Goal: Task Accomplishment & Management: Use online tool/utility

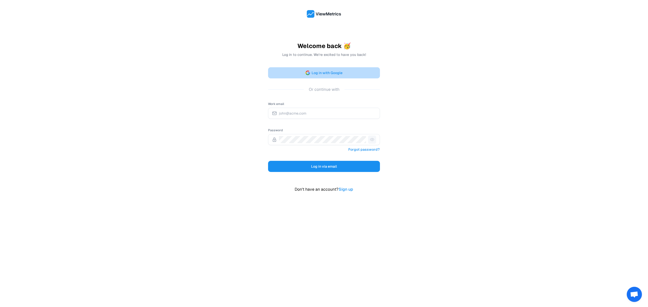
click at [298, 78] on button "Log in with Google" at bounding box center [324, 72] width 112 height 11
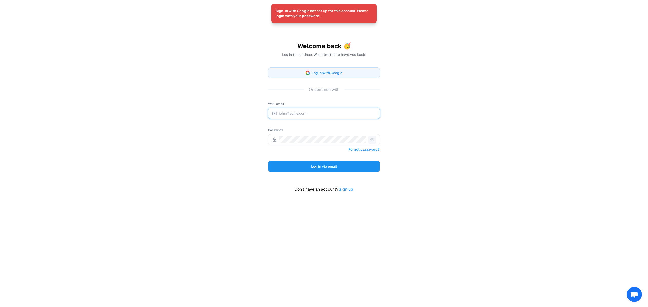
click at [296, 112] on input "Work email" at bounding box center [327, 113] width 97 height 7
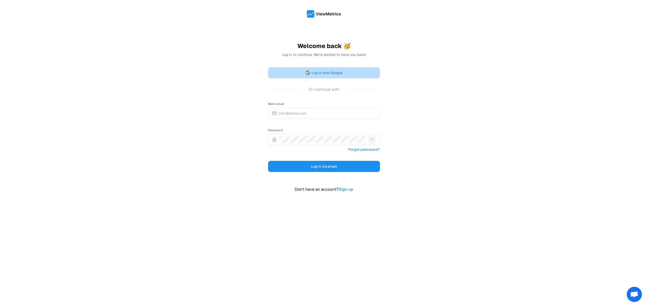
click at [292, 72] on button "Log in with Google" at bounding box center [324, 72] width 112 height 11
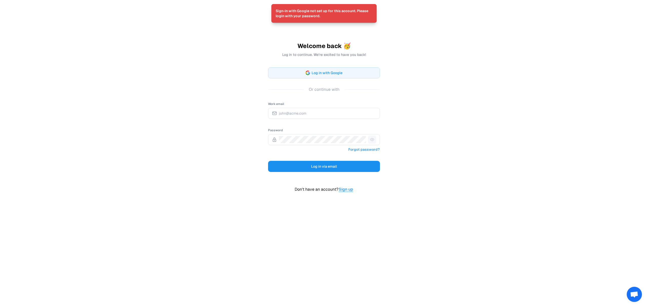
click at [346, 189] on link "Sign up" at bounding box center [345, 189] width 15 height 7
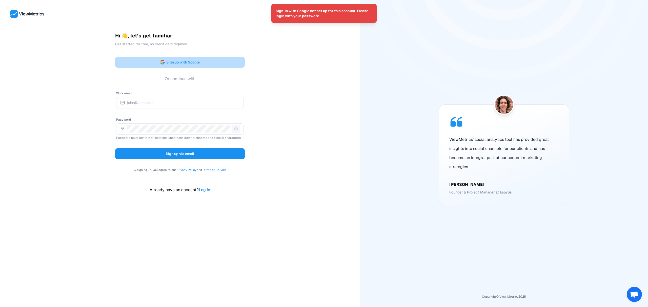
click at [173, 65] on button "Sign up with Google" at bounding box center [180, 62] width 130 height 11
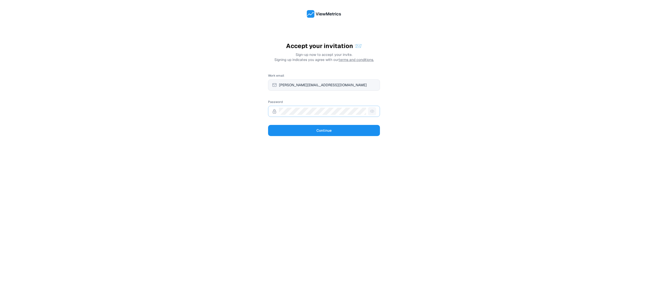
click at [369, 112] on span at bounding box center [372, 111] width 8 height 8
click at [370, 112] on span at bounding box center [372, 111] width 8 height 8
click at [0, 307] on com-1password-button at bounding box center [0, 307] width 0 height 0
click at [309, 132] on button "Continue" at bounding box center [324, 130] width 112 height 11
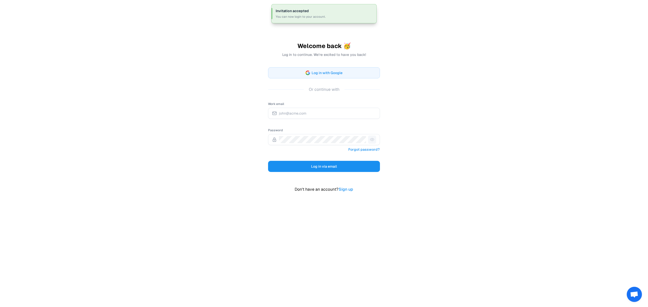
click at [304, 122] on div "Work email Password Forgot password? Log in via email" at bounding box center [324, 136] width 112 height 71
click at [301, 116] on input "Work email" at bounding box center [327, 113] width 97 height 7
type input "[PERSON_NAME][EMAIL_ADDRESS][DOMAIN_NAME]"
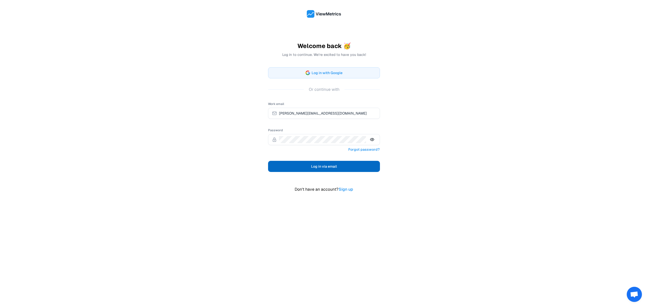
click at [325, 172] on button "Log in via email" at bounding box center [324, 166] width 112 height 11
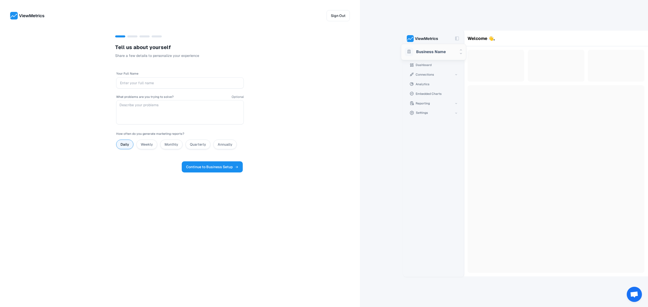
click at [212, 164] on span "Continue to Business Setup" at bounding box center [212, 167] width 52 height 6
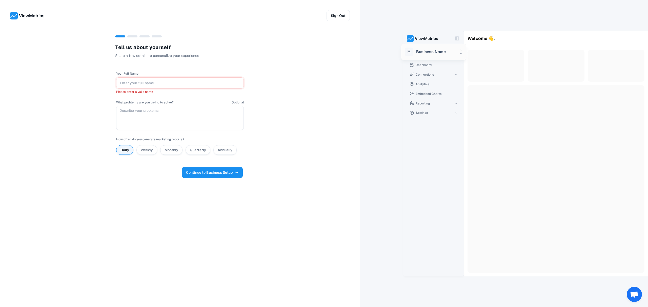
type input "[PERSON_NAME]"
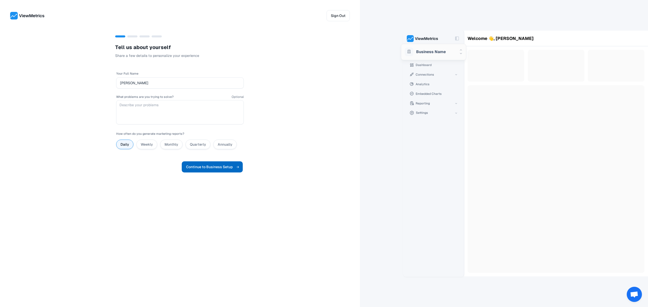
click at [227, 166] on span "Continue to Business Setup" at bounding box center [212, 167] width 52 height 6
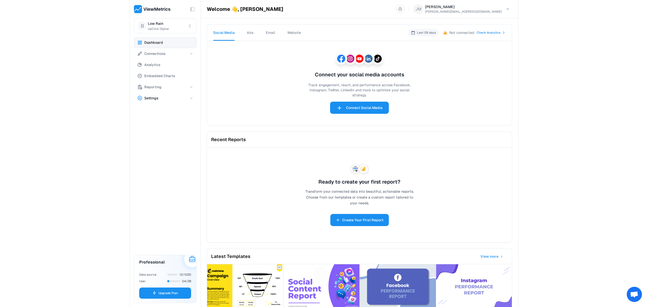
click at [178, 103] on button "Settings" at bounding box center [165, 98] width 63 height 10
click at [161, 110] on button "Profile" at bounding box center [170, 109] width 54 height 10
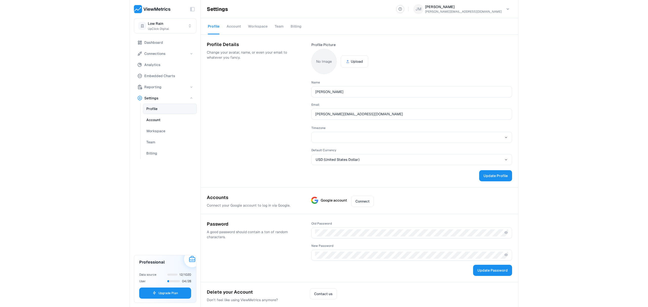
click at [160, 115] on button "Account" at bounding box center [170, 120] width 54 height 10
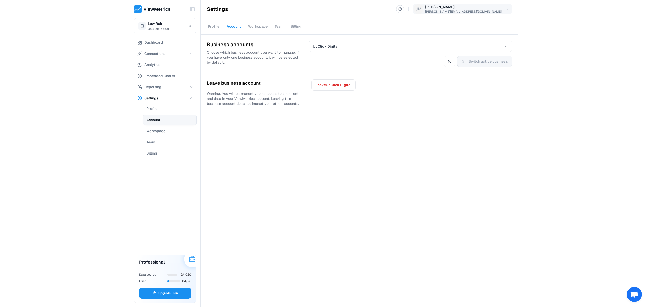
click at [499, 8] on html "Toggle Sidebar Low Rain UpClick Digital Dashboard Connections Analytics Embedde…" at bounding box center [324, 153] width 648 height 307
click at [474, 27] on link "My Profile" at bounding box center [484, 22] width 54 height 13
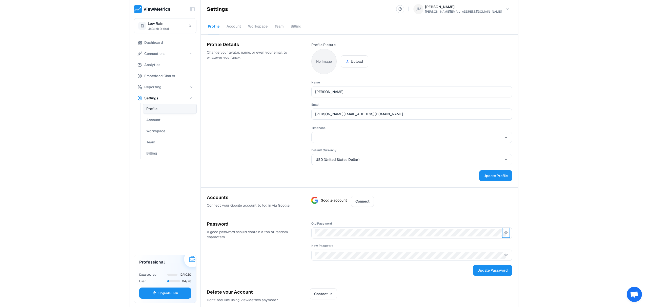
click at [504, 233] on icon "Show old password" at bounding box center [506, 233] width 4 height 4
click at [373, 251] on div at bounding box center [411, 255] width 201 height 11
click at [485, 272] on span "Update Password" at bounding box center [492, 271] width 30 height 6
click at [533, 238] on div "Toggle Sidebar Low Rain UpClick Digital Dashboard Connections Analytics Embedde…" at bounding box center [324, 153] width 648 height 307
drag, startPoint x: 412, startPoint y: 243, endPoint x: 396, endPoint y: 237, distance: 17.3
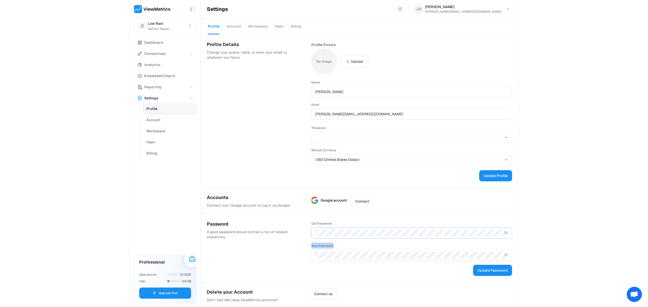
click at [396, 237] on div "Old Password New Password Update Password" at bounding box center [411, 248] width 201 height 56
click at [152, 46] on button "Dashboard" at bounding box center [165, 42] width 63 height 10
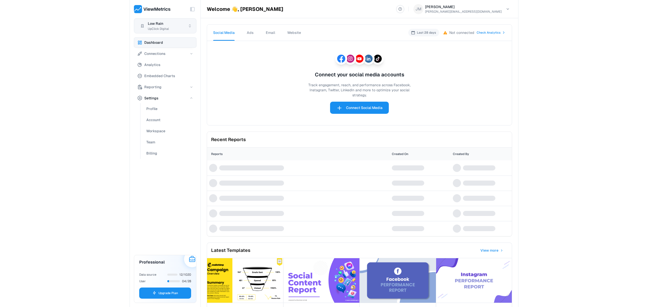
click at [165, 22] on html "Toggle Sidebar Low Rain UpClick Digital Dashboard Connections Analytics Embedde…" at bounding box center [324, 153] width 648 height 307
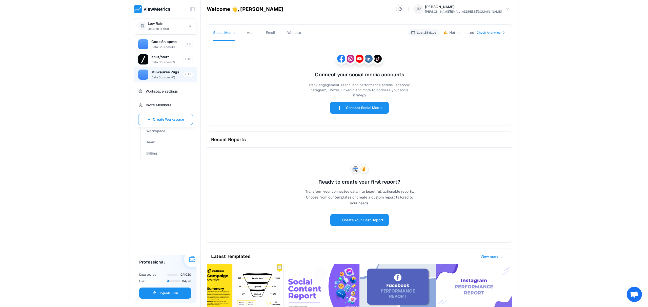
scroll to position [140, 0]
click at [163, 51] on span "Data Sources ( 0 )" at bounding box center [163, 49] width 24 height 4
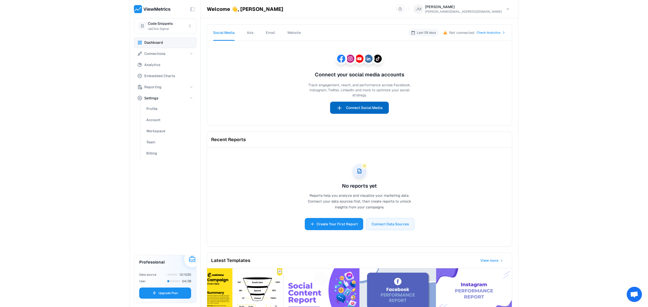
click at [336, 110] on icon at bounding box center [339, 108] width 6 height 8
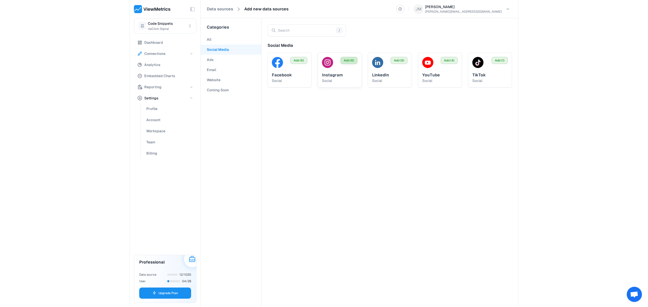
click at [349, 59] on span "Add (6)" at bounding box center [349, 60] width 10 height 5
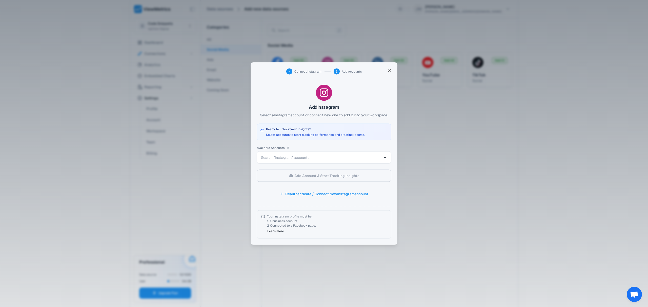
click at [301, 161] on button "Search "Instagram" accounts" at bounding box center [324, 158] width 135 height 12
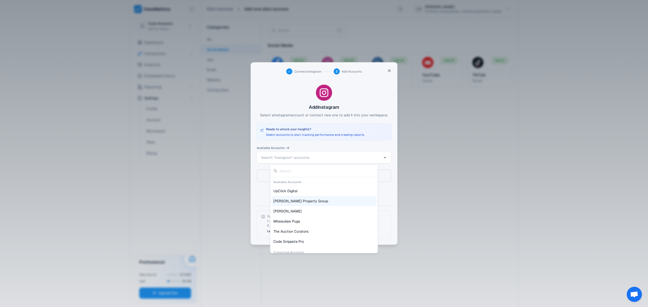
scroll to position [14, 0]
click at [293, 225] on span "Code Snippets Pro" at bounding box center [288, 227] width 31 height 5
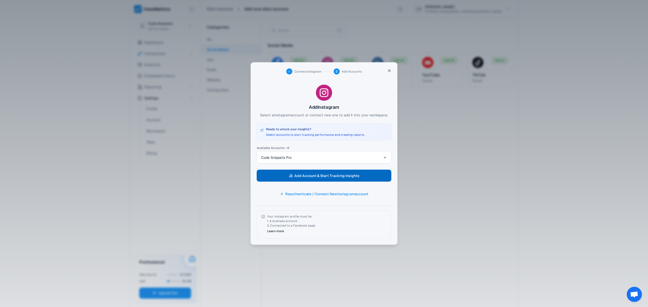
click at [324, 175] on span "Add Account & Start Tracking Insights" at bounding box center [326, 175] width 65 height 7
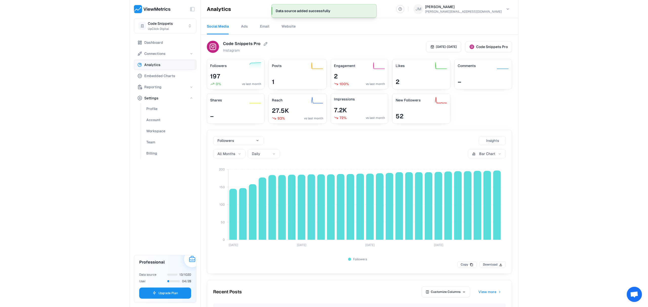
click at [153, 66] on span "Analytics" at bounding box center [152, 65] width 16 height 6
click at [157, 54] on span "Connections" at bounding box center [154, 54] width 21 height 6
click at [158, 62] on span "Data Sources" at bounding box center [157, 64] width 23 height 6
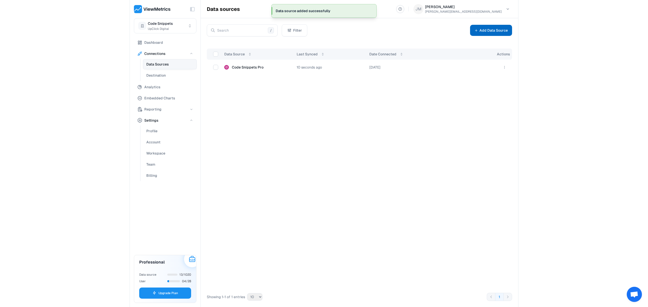
click at [487, 33] on button "Add Data Source" at bounding box center [491, 30] width 42 height 11
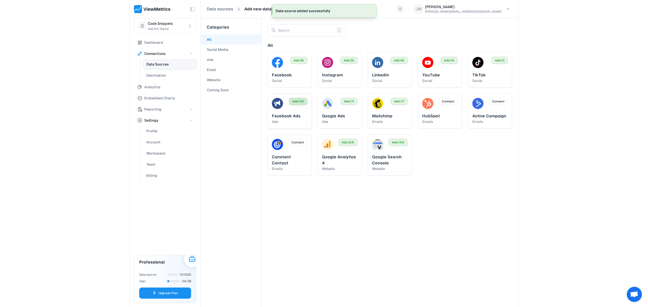
click at [300, 101] on span "Add (12)" at bounding box center [298, 101] width 12 height 5
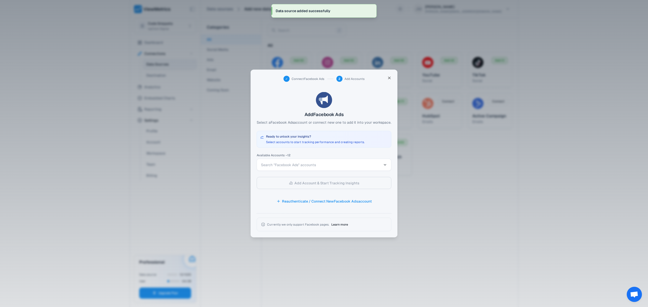
click at [324, 163] on span "Search "Facebook Ads" accounts" at bounding box center [321, 165] width 120 height 5
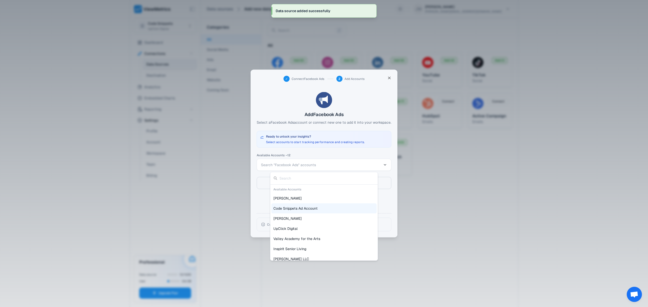
click at [308, 208] on span "Code Snippets Ad Account" at bounding box center [295, 208] width 44 height 5
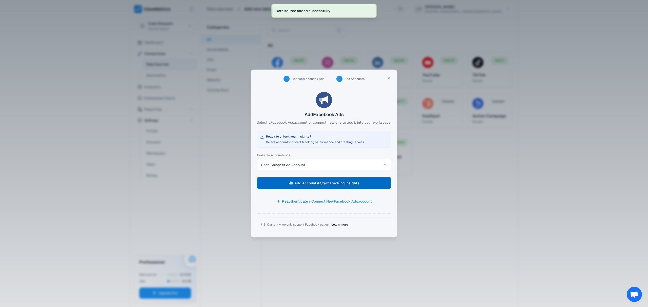
click at [318, 186] on span "Add Account & Start Tracking Insights" at bounding box center [326, 183] width 65 height 7
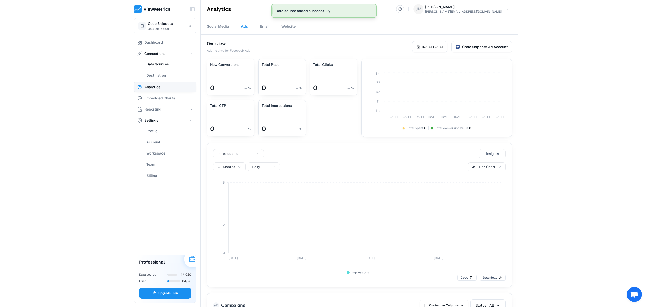
click at [168, 66] on span "Data Sources" at bounding box center [157, 64] width 23 height 6
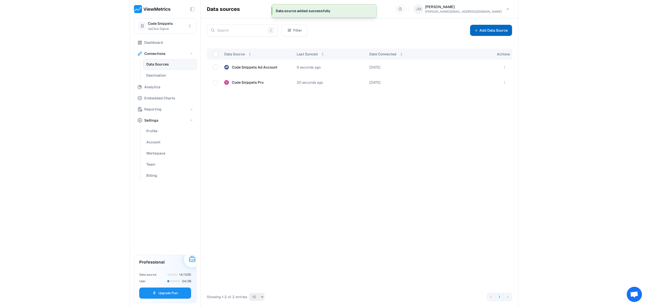
click at [492, 30] on button "Add Data Source" at bounding box center [491, 30] width 42 height 11
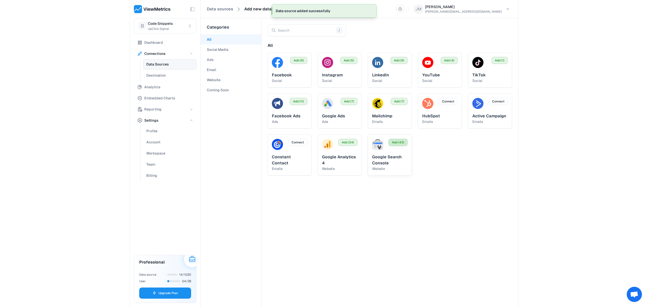
click at [398, 142] on span "Add (43)" at bounding box center [398, 142] width 12 height 5
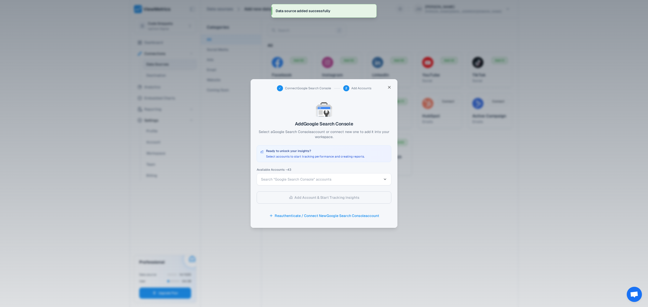
click at [335, 172] on div "Available Accounts – 43 Search "Google Search Console" accounts" at bounding box center [324, 176] width 135 height 17
click at [333, 178] on span "Search "Google Search Console" accounts" at bounding box center [321, 179] width 120 height 5
type input "code"
click at [325, 216] on div "[URL][DOMAIN_NAME]" at bounding box center [323, 213] width 105 height 10
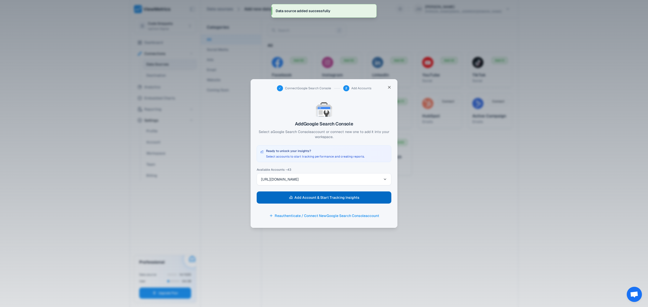
click at [326, 198] on span "Add Account & Start Tracking Insights" at bounding box center [326, 197] width 65 height 7
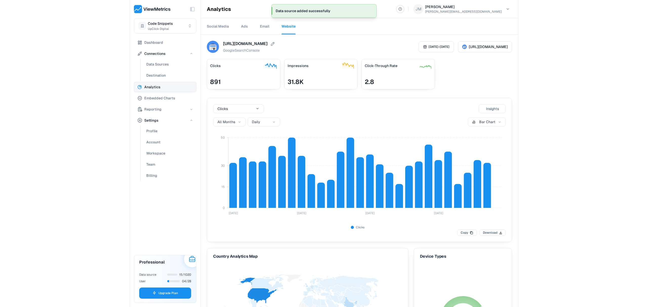
click at [170, 90] on button "Analytics" at bounding box center [165, 87] width 63 height 10
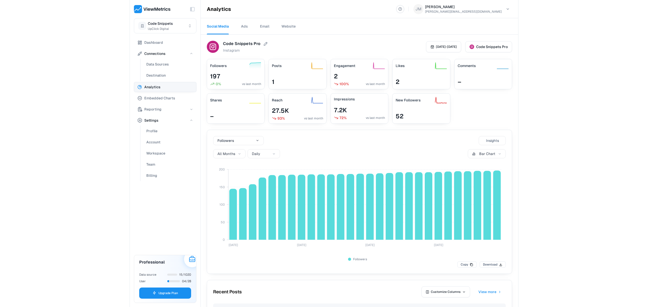
click at [164, 88] on button "Analytics" at bounding box center [165, 87] width 63 height 10
click at [244, 29] on link "Ads" at bounding box center [244, 26] width 7 height 16
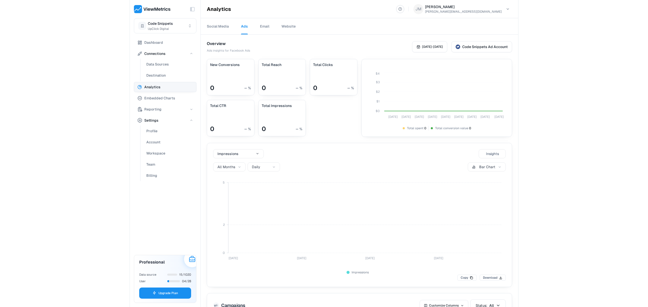
click at [266, 31] on link "Email" at bounding box center [264, 26] width 9 height 16
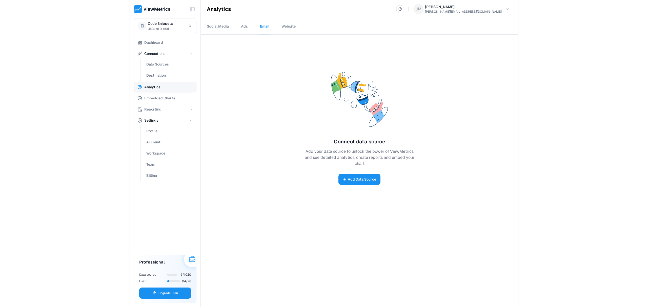
click at [286, 26] on link "Website" at bounding box center [288, 26] width 14 height 16
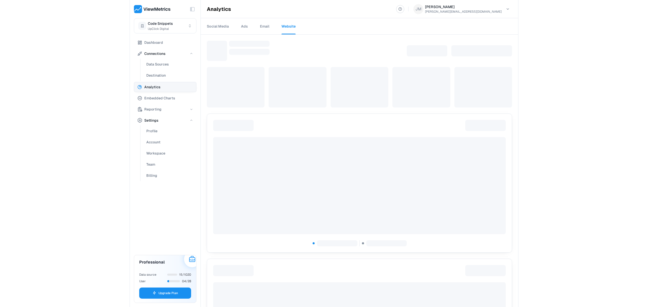
click at [154, 84] on span "Analytics" at bounding box center [152, 87] width 16 height 6
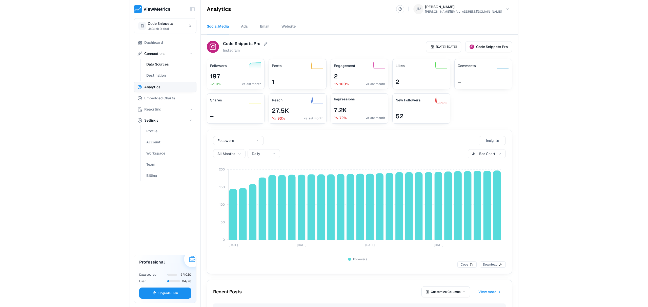
click at [157, 62] on span "Data Sources" at bounding box center [157, 64] width 23 height 6
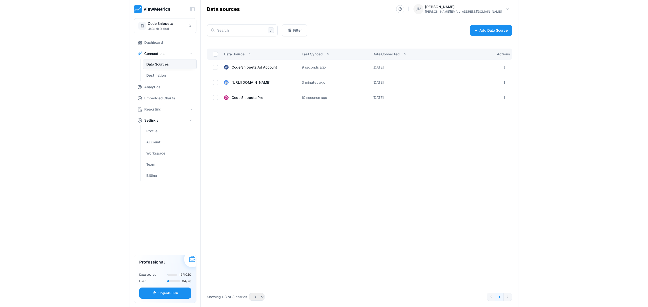
click at [515, 34] on div "/ Filter Add Data Source" at bounding box center [359, 30] width 317 height 24
click at [506, 32] on button "Add Data Source" at bounding box center [491, 30] width 42 height 11
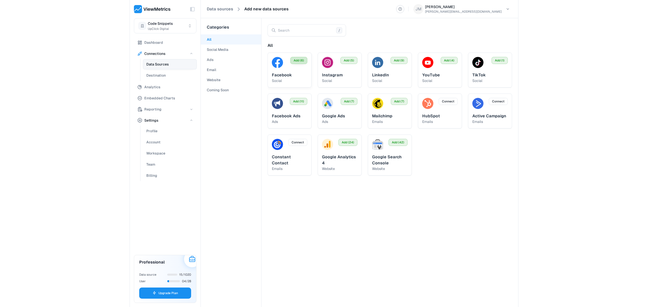
click at [300, 60] on span "Add (6)" at bounding box center [299, 60] width 10 height 5
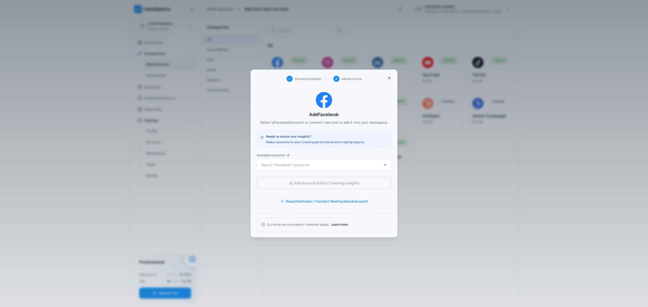
click at [308, 159] on button "Search "Facebook" accounts" at bounding box center [324, 165] width 135 height 12
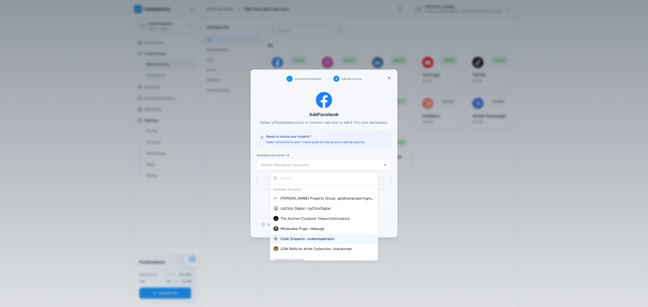
click at [297, 238] on span "Code Snippets - codesnippetspro" at bounding box center [307, 238] width 54 height 5
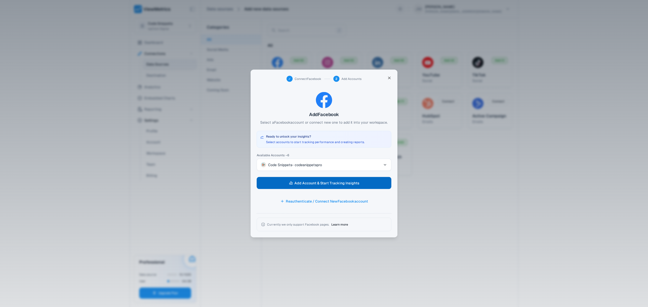
click at [321, 187] on button "Add Account & Start Tracking Insights" at bounding box center [324, 183] width 135 height 12
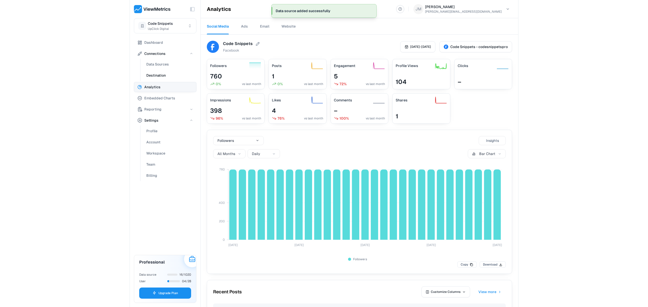
click at [164, 72] on span "Destination" at bounding box center [155, 75] width 19 height 6
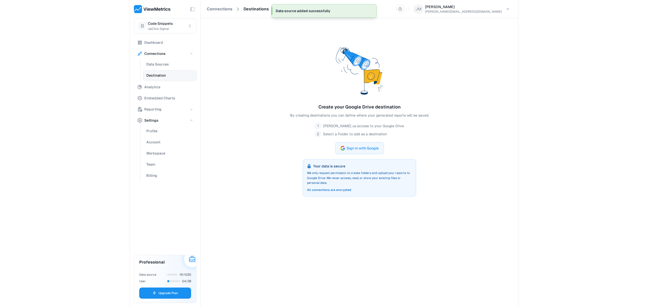
click at [166, 70] on ul "Data Sources Destination" at bounding box center [168, 70] width 56 height 22
click at [167, 67] on span "Data Sources" at bounding box center [157, 64] width 23 height 6
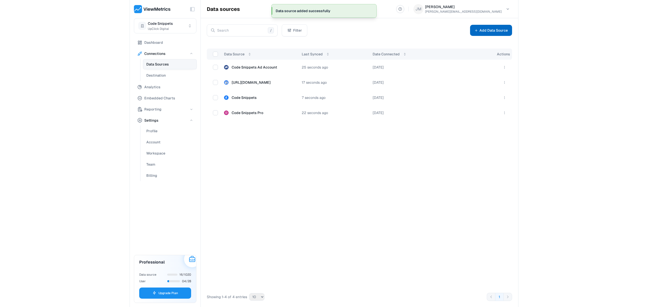
click at [501, 32] on button "Add Data Source" at bounding box center [491, 30] width 42 height 11
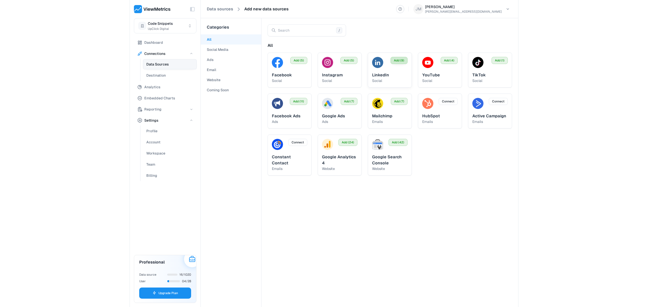
click at [398, 58] on button "Add (9)" at bounding box center [399, 60] width 17 height 7
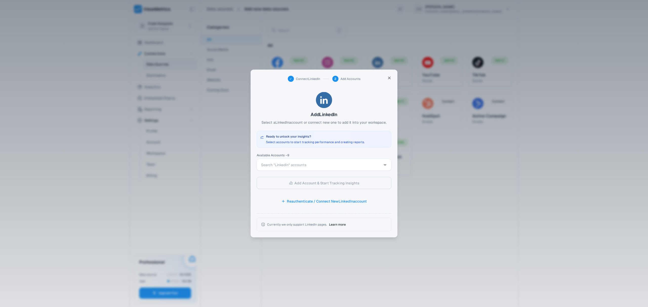
click at [303, 170] on button "Search "LinkedIn" accounts" at bounding box center [324, 165] width 135 height 12
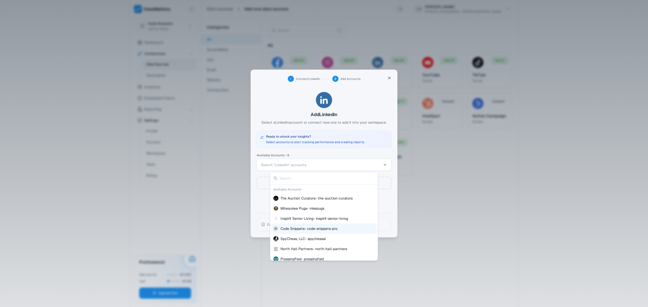
click at [296, 226] on span "Code Snippets - code-snippets-pro" at bounding box center [308, 228] width 57 height 5
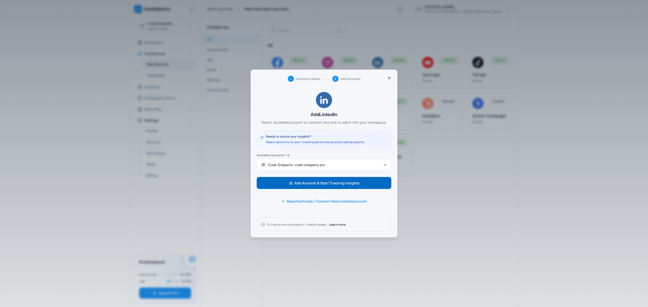
click at [318, 185] on span "Add Account & Start Tracking Insights" at bounding box center [326, 183] width 65 height 7
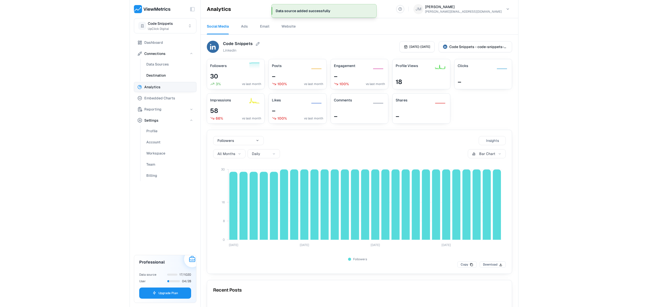
click at [161, 72] on span "Destination" at bounding box center [155, 75] width 19 height 6
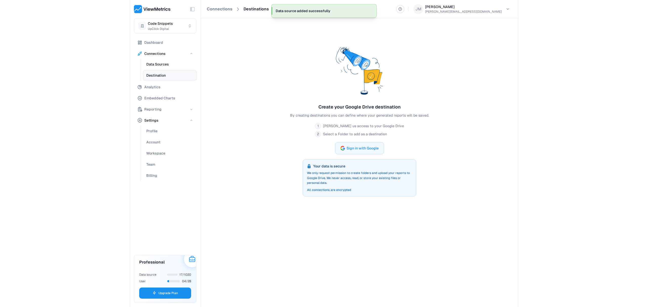
click at [160, 68] on button "Data Sources" at bounding box center [170, 64] width 54 height 10
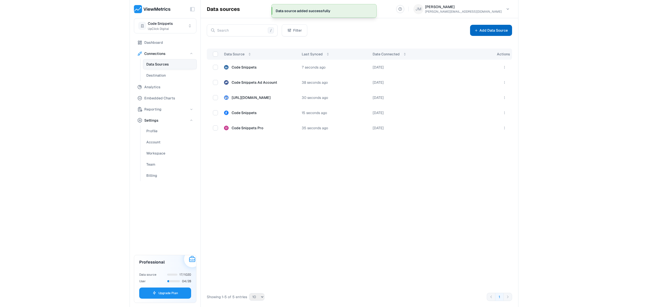
click at [499, 30] on button "Add Data Source" at bounding box center [491, 30] width 42 height 11
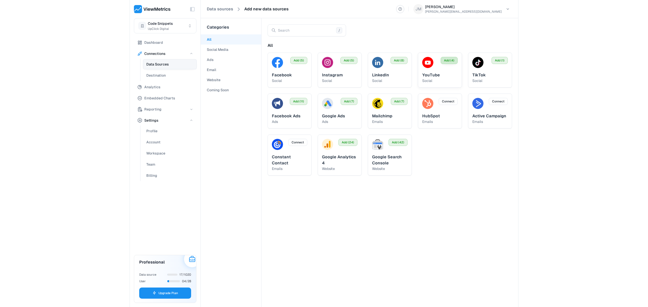
click at [449, 60] on span "Add (4)" at bounding box center [449, 60] width 10 height 5
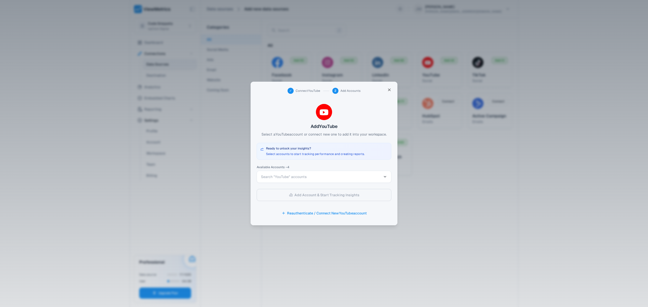
click at [318, 175] on span "Search "YouTube" accounts" at bounding box center [321, 176] width 120 height 5
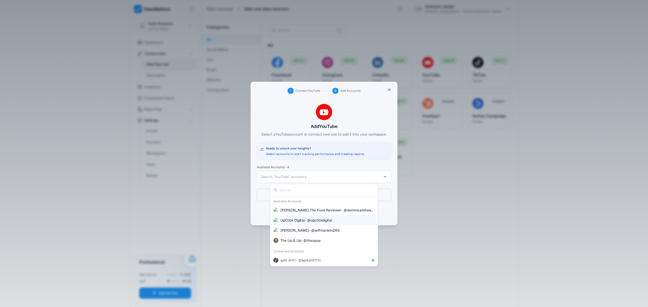
click at [310, 161] on div at bounding box center [324, 153] width 648 height 307
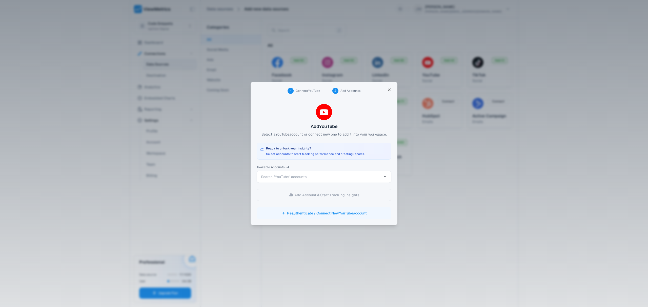
click at [322, 211] on button "Reauthenticate / Connect New YouTube account" at bounding box center [324, 213] width 135 height 12
click at [341, 171] on button "Search "YouTube" accounts" at bounding box center [324, 177] width 135 height 12
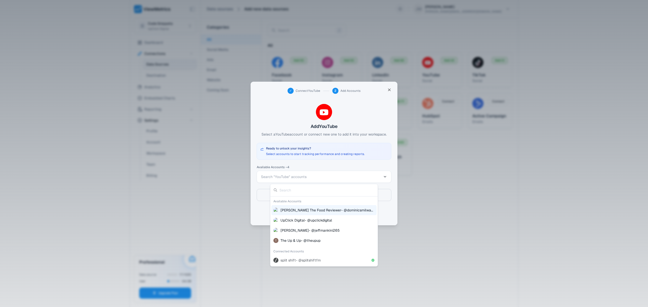
drag, startPoint x: 260, startPoint y: 210, endPoint x: 273, endPoint y: 210, distance: 12.4
click at [260, 210] on div at bounding box center [324, 153] width 648 height 307
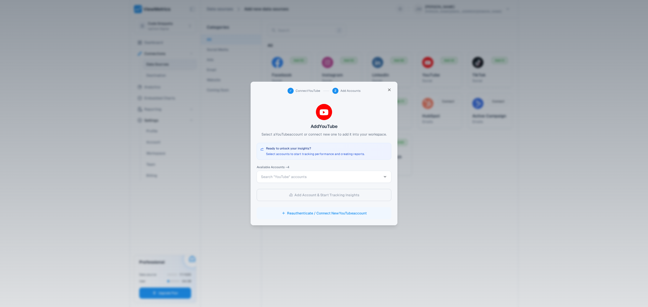
click at [309, 210] on button "Reauthenticate / Connect New YouTube account" at bounding box center [324, 213] width 135 height 12
click at [341, 214] on button "Reauthenticate / Connect New YouTube account" at bounding box center [324, 213] width 135 height 12
click at [327, 183] on div "Available Accounts – 4 Search "YouTube" accounts Add Account & Start Tracking I…" at bounding box center [324, 193] width 135 height 54
click at [326, 183] on button "Search "YouTube" accounts" at bounding box center [324, 177] width 135 height 12
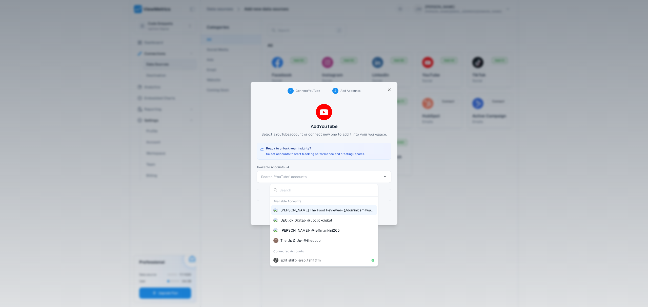
drag, startPoint x: 279, startPoint y: 157, endPoint x: 281, endPoint y: 170, distance: 13.4
click at [279, 157] on div at bounding box center [324, 153] width 648 height 307
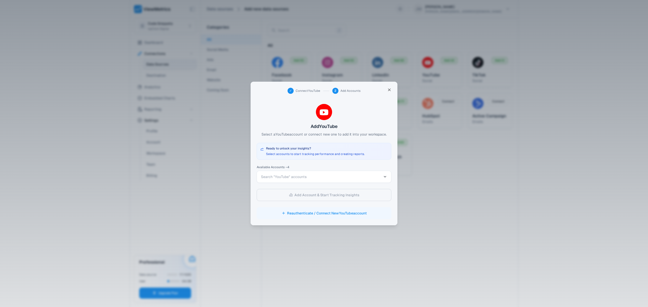
click at [286, 214] on button "Reauthenticate / Connect New YouTube account" at bounding box center [324, 213] width 135 height 12
click at [318, 178] on span "Search "YouTube" accounts" at bounding box center [321, 176] width 120 height 5
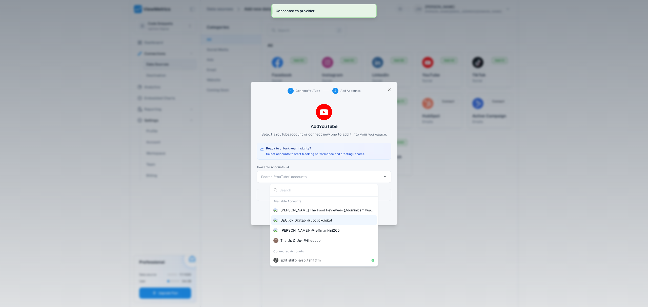
click at [333, 169] on div at bounding box center [324, 153] width 648 height 307
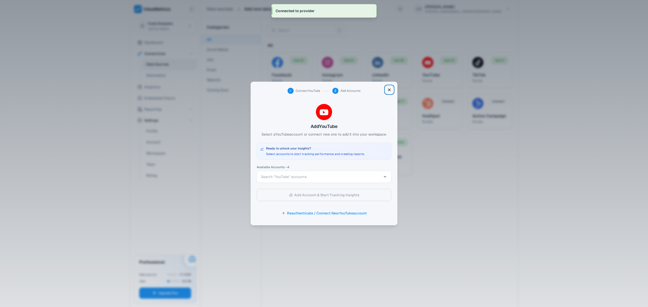
click at [390, 91] on icon "button" at bounding box center [389, 90] width 5 height 8
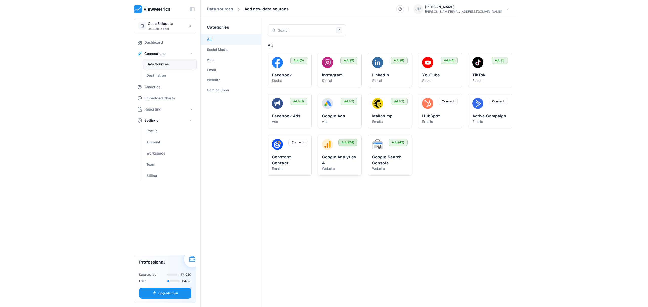
click at [352, 145] on span "Add (24)" at bounding box center [348, 142] width 12 height 5
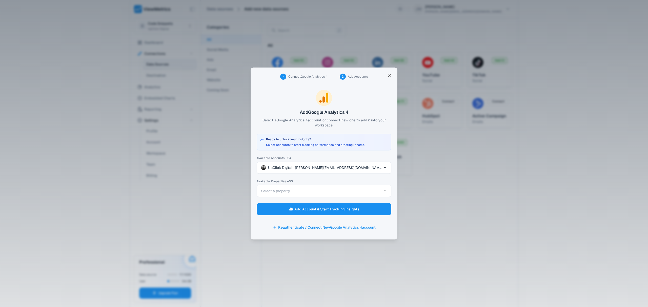
click at [332, 195] on button "Select a property" at bounding box center [324, 191] width 135 height 12
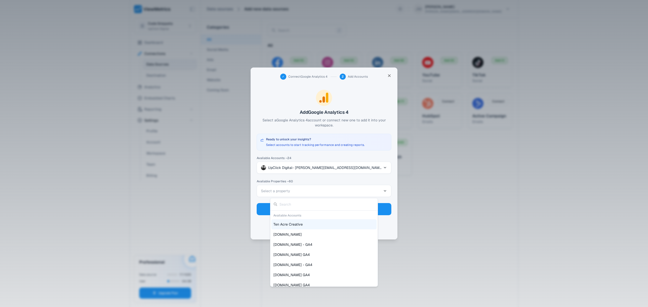
click at [311, 168] on span "UpClick Digital - [PERSON_NAME][EMAIL_ADDRESS][DOMAIN_NAME]" at bounding box center [324, 167] width 113 height 5
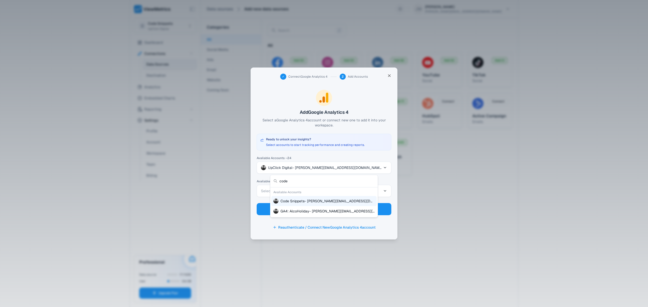
type input "code"
click at [317, 203] on span "Code Snippets - [PERSON_NAME][EMAIL_ADDRESS][DOMAIN_NAME]" at bounding box center [327, 201] width 94 height 5
click at [308, 192] on button "All (1)" at bounding box center [324, 191] width 135 height 12
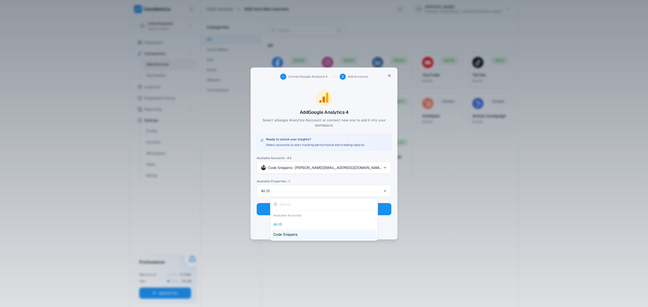
click at [301, 238] on div "Code Snippets" at bounding box center [323, 235] width 105 height 10
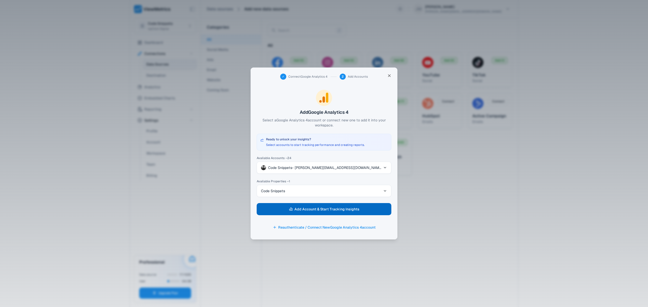
click at [302, 213] on span "Add Account & Start Tracking Insights" at bounding box center [326, 209] width 65 height 7
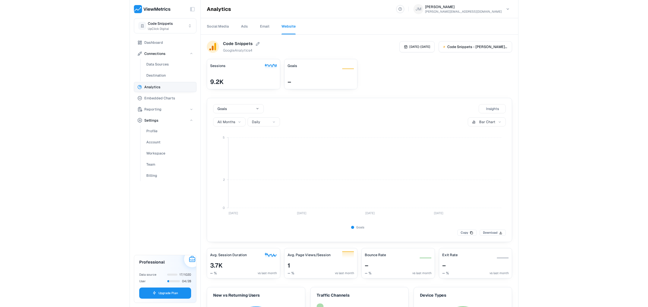
click at [260, 24] on link "Email" at bounding box center [264, 26] width 9 height 16
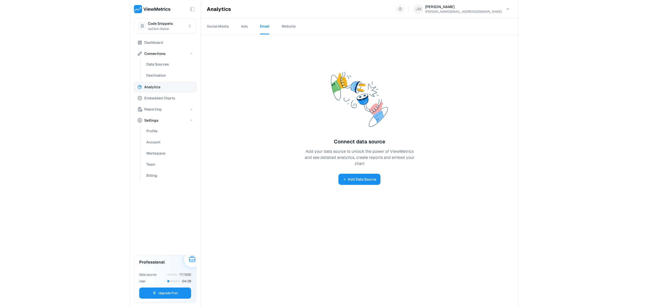
click at [248, 26] on div "Ads" at bounding box center [244, 26] width 19 height 16
click at [244, 26] on link "Ads" at bounding box center [244, 26] width 7 height 16
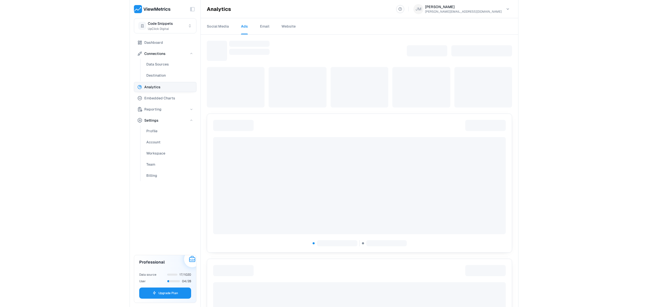
click at [226, 25] on link "Social Media" at bounding box center [218, 26] width 22 height 16
click at [155, 48] on ul "Dashboard Connections Data Sources Destination Analytics Embedded Charts Report…" at bounding box center [165, 109] width 63 height 144
click at [155, 45] on span "Dashboard" at bounding box center [153, 42] width 19 height 6
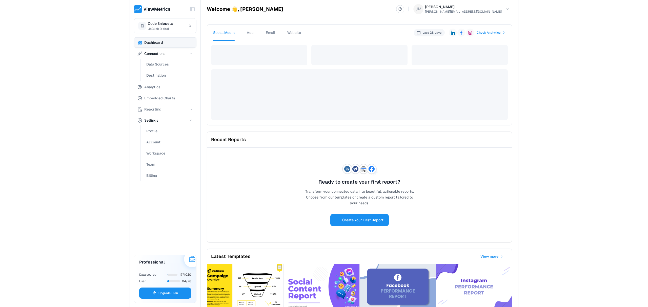
click at [543, 115] on div "Toggle Sidebar Code Snippets UpClick Digital Dashboard Connections Data Sources…" at bounding box center [324, 153] width 648 height 307
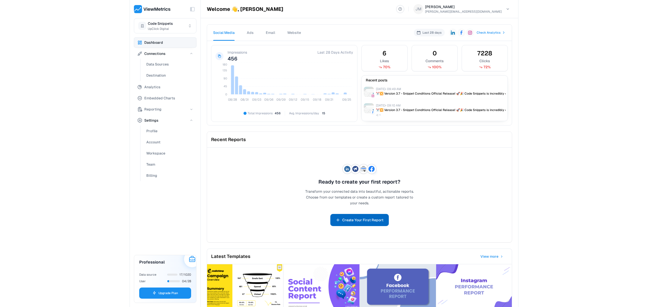
click at [357, 217] on button "Create Your First Report" at bounding box center [359, 220] width 58 height 12
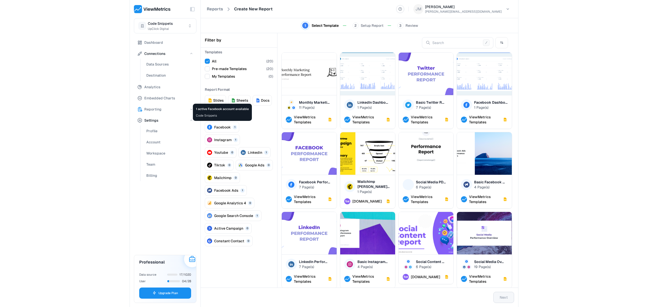
click at [230, 130] on button "Facebook 1" at bounding box center [222, 127] width 34 height 11
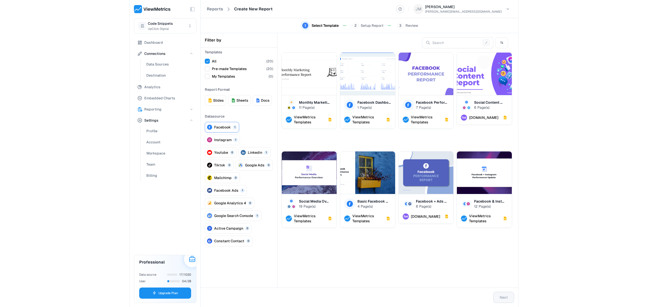
click at [230, 130] on button "Facebook 1" at bounding box center [222, 127] width 34 height 11
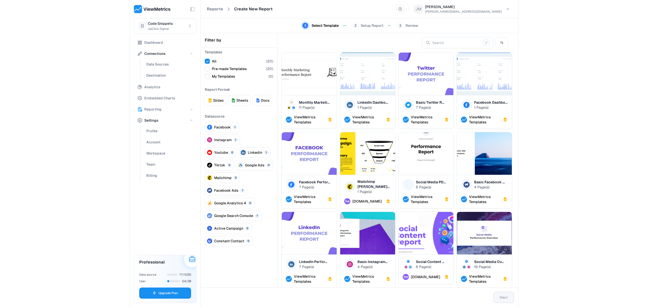
click at [230, 130] on button "Facebook 1" at bounding box center [222, 127] width 34 height 11
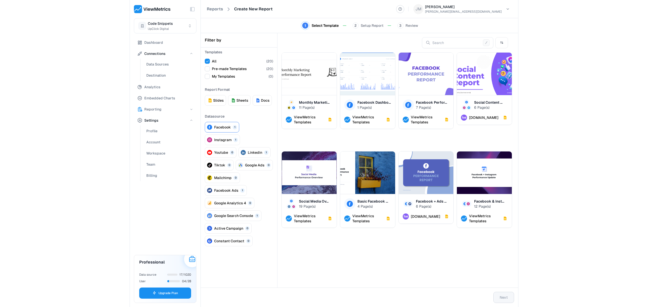
click at [230, 130] on button "Facebook 1" at bounding box center [222, 127] width 34 height 11
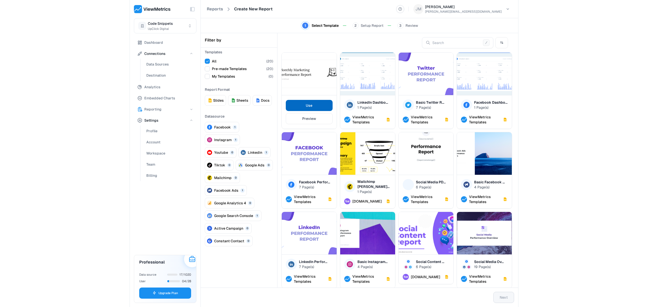
click at [312, 107] on span "Use" at bounding box center [309, 106] width 7 height 6
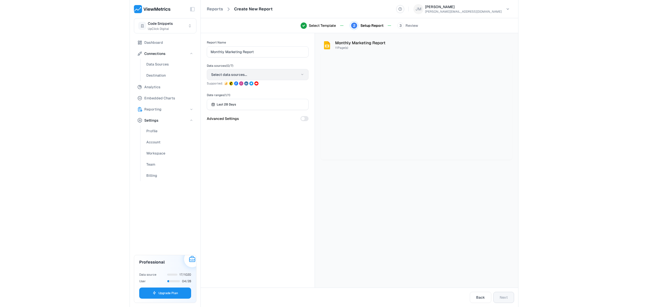
click at [235, 72] on button "Select data sources..." at bounding box center [258, 74] width 102 height 11
click at [254, 96] on div "Select All - 4" at bounding box center [260, 97] width 59 height 10
click at [244, 74] on button "4 selected" at bounding box center [258, 74] width 102 height 11
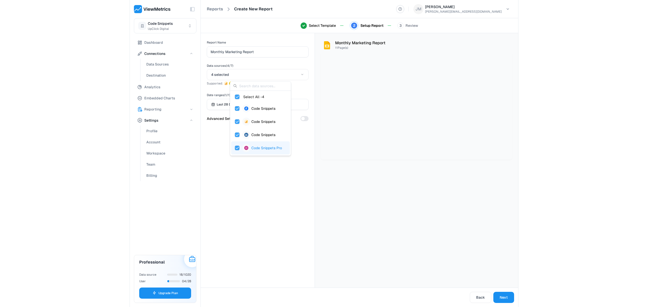
drag, startPoint x: 263, startPoint y: 197, endPoint x: 263, endPoint y: 158, distance: 38.7
click at [263, 197] on div "Report Name Monthly Marketing Report Data sources ( 4 / 7 ) 4 selected Supporte…" at bounding box center [258, 160] width 114 height 255
click at [305, 119] on div "button" at bounding box center [304, 118] width 8 height 5
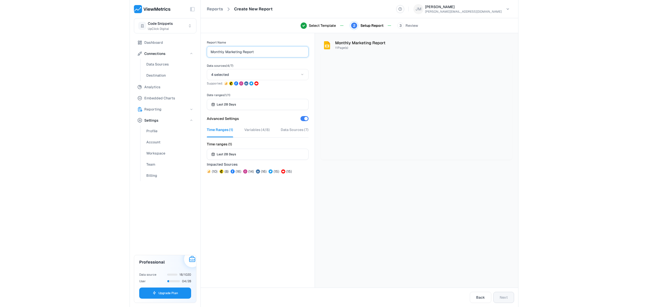
click at [267, 54] on input "Monthly Marketing Report" at bounding box center [258, 51] width 94 height 7
type input "Monthly Marketing Report - [DATE]"
click at [277, 219] on div "Report Name Monthly Marketing Report - [DATE] Data sources ( 4 / 7 ) 4 selected…" at bounding box center [258, 160] width 114 height 255
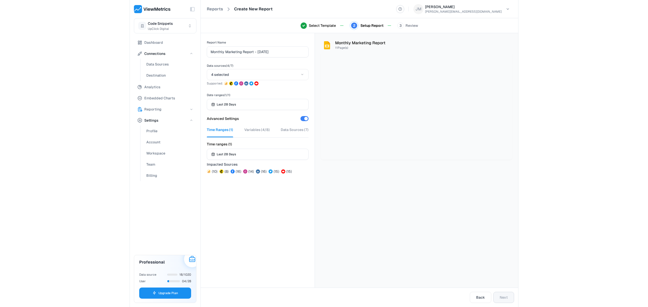
click at [509, 296] on div "Back Next" at bounding box center [492, 297] width 44 height 11
click at [258, 133] on button "Variables ( 4/8 )" at bounding box center [257, 132] width 26 height 10
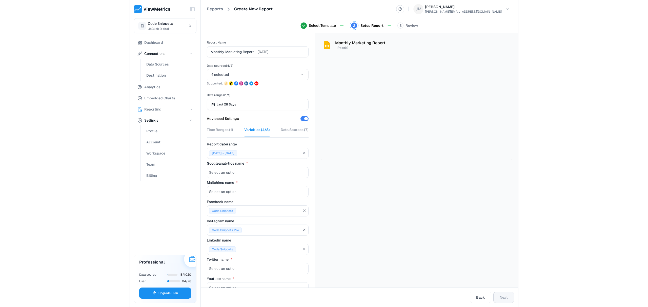
click at [237, 172] on div "Select an option" at bounding box center [258, 172] width 102 height 11
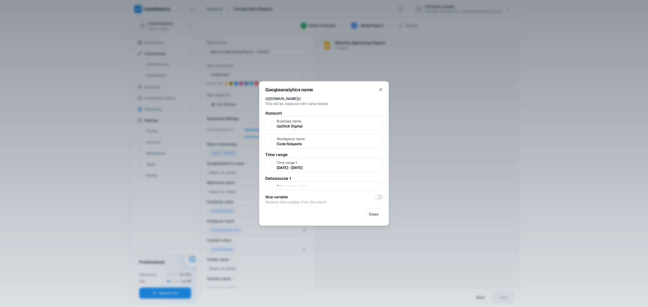
click at [289, 142] on p "Code Snippets" at bounding box center [291, 143] width 28 height 5
click at [275, 142] on button "Workspace name Code Snippets" at bounding box center [272, 141] width 5 height 5
click at [305, 160] on label "Data source name Code Snippets Pro" at bounding box center [323, 155] width 117 height 15
click at [275, 158] on button "Data source name Code Snippets Pro" at bounding box center [272, 155] width 5 height 5
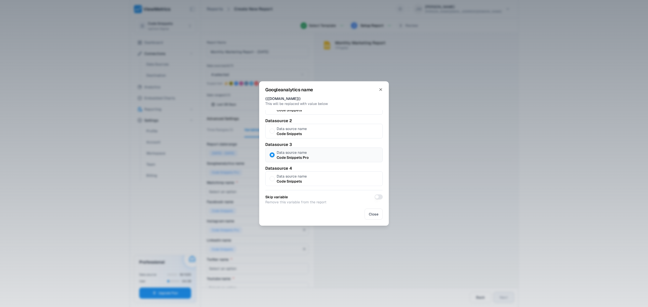
click at [307, 179] on label "Data source name Code Snippets" at bounding box center [323, 179] width 117 height 15
click at [275, 179] on button "Data source name Code Snippets" at bounding box center [272, 178] width 5 height 5
click at [380, 91] on icon "button" at bounding box center [380, 90] width 5 height 8
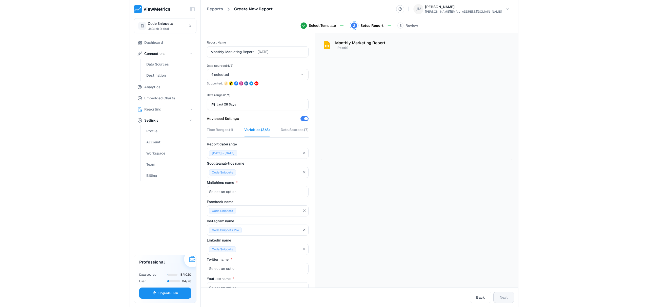
click at [245, 191] on div "Select an option" at bounding box center [258, 191] width 102 height 11
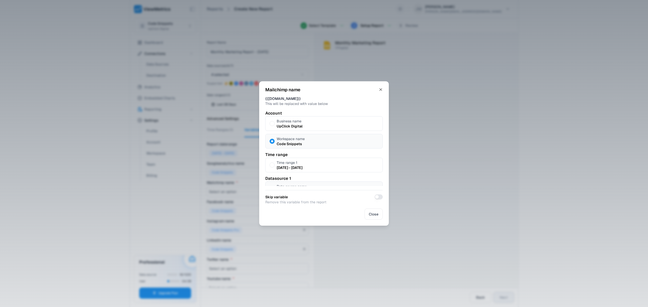
scroll to position [82, 0]
click at [380, 212] on button "Close" at bounding box center [374, 214] width 18 height 11
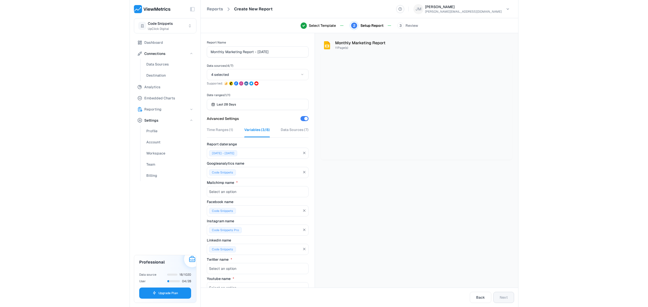
click at [236, 197] on div "Select an option" at bounding box center [258, 191] width 102 height 11
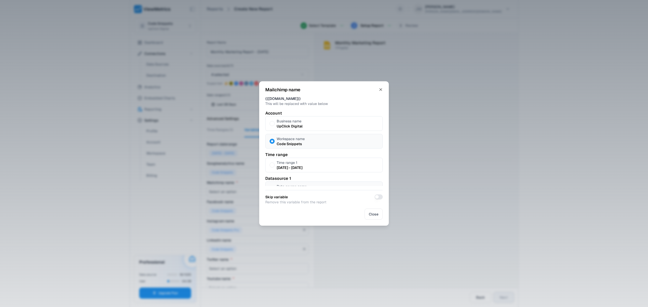
click at [294, 152] on h3 "Time range" at bounding box center [323, 155] width 117 height 6
click at [294, 148] on label "Workspace name Code Snippets" at bounding box center [323, 141] width 117 height 15
click at [275, 144] on button "Workspace name Code Snippets" at bounding box center [272, 141] width 5 height 5
click at [288, 159] on p "Code Snippets Pro" at bounding box center [293, 157] width 32 height 5
click at [275, 158] on button "Data source name Code Snippets Pro" at bounding box center [272, 155] width 5 height 5
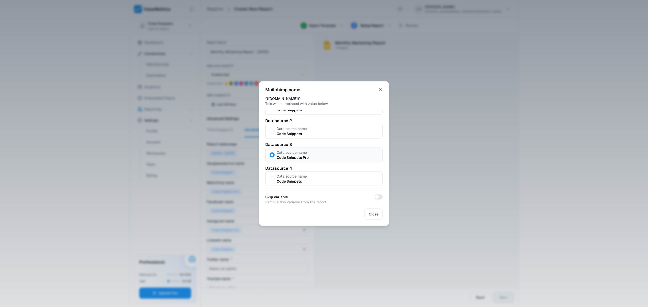
click at [291, 175] on p "Data source name" at bounding box center [292, 176] width 30 height 5
click at [275, 176] on button "Data source name Code Snippets" at bounding box center [272, 178] width 5 height 5
click at [372, 214] on span "Close" at bounding box center [374, 214] width 10 height 6
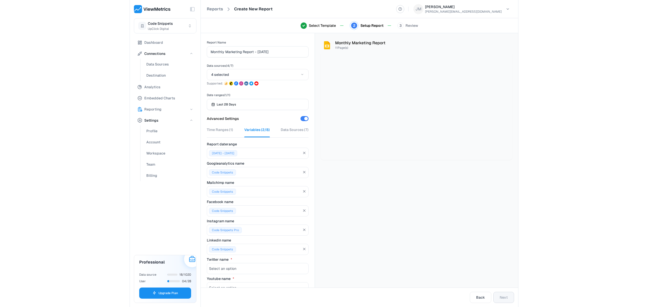
click at [274, 234] on div "Code Snippets Pro" at bounding box center [258, 230] width 102 height 11
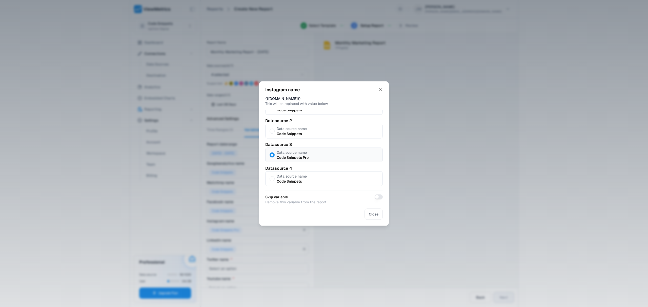
click at [294, 179] on p "Code Snippets" at bounding box center [292, 181] width 30 height 5
click at [275, 179] on button "Data source name Code Snippets" at bounding box center [272, 178] width 5 height 5
click at [372, 215] on span "Close" at bounding box center [374, 214] width 10 height 6
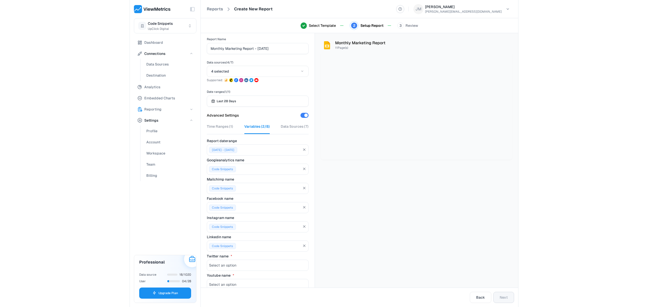
scroll to position [16, 0]
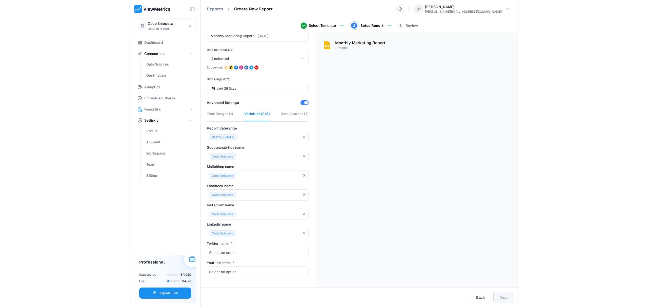
click at [237, 253] on div "Select an option" at bounding box center [258, 252] width 102 height 11
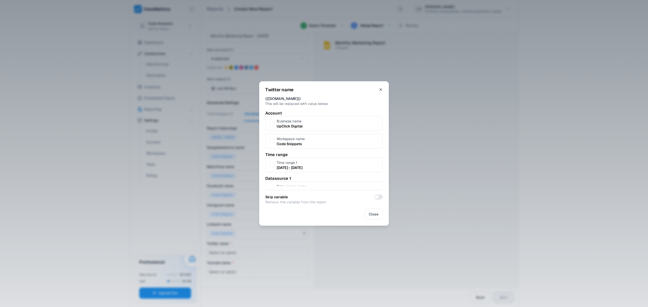
scroll to position [82, 0]
click at [288, 184] on p "Code Snippets" at bounding box center [292, 181] width 30 height 5
click at [275, 181] on button "Data source name Code Snippets" at bounding box center [272, 178] width 5 height 5
click at [367, 209] on button "Close" at bounding box center [374, 214] width 18 height 11
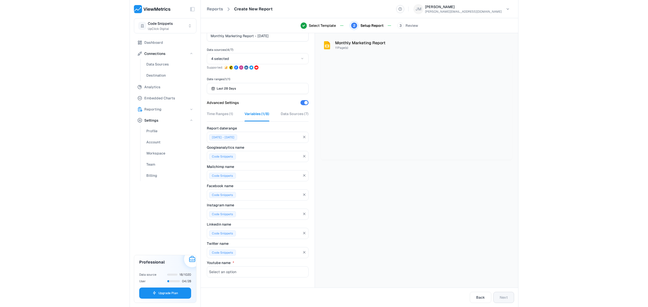
click at [234, 269] on div "Select an option" at bounding box center [258, 272] width 102 height 11
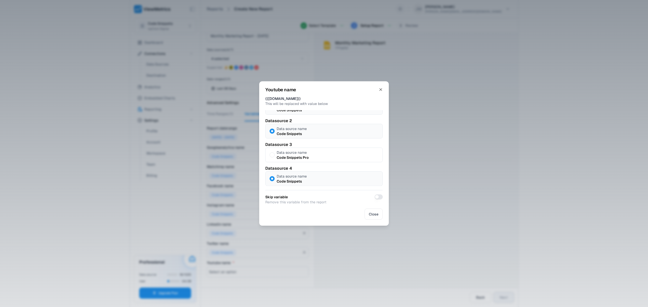
click at [314, 179] on label "Data source name Code Snippets" at bounding box center [323, 179] width 117 height 15
click at [275, 179] on button "Data source name Code Snippets" at bounding box center [272, 178] width 5 height 5
click at [307, 156] on p "Code Snippets Pro" at bounding box center [293, 157] width 32 height 5
click at [275, 156] on button "Data source name Code Snippets Pro" at bounding box center [272, 155] width 5 height 5
click at [311, 174] on label "Data source name Code Snippets" at bounding box center [323, 179] width 117 height 15
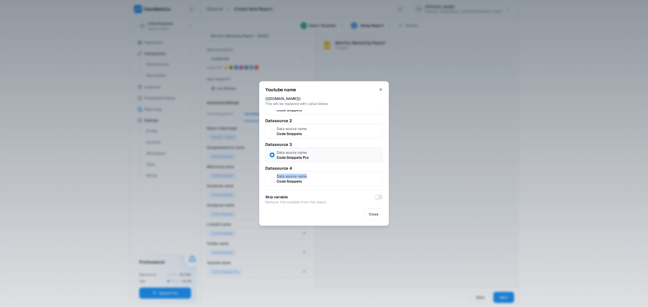
click at [337, 184] on label "Data source name Code Snippets" at bounding box center [323, 179] width 117 height 15
click at [275, 181] on button "Data source name Code Snippets" at bounding box center [272, 178] width 5 height 5
click at [367, 211] on button "Close" at bounding box center [374, 214] width 18 height 11
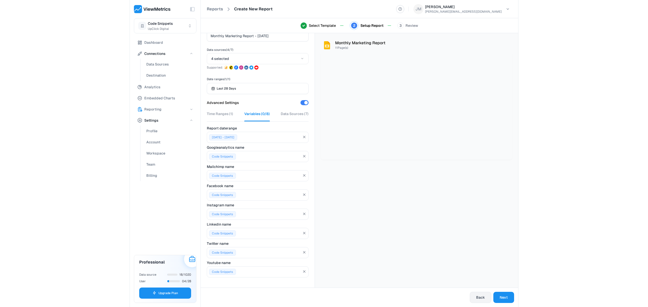
click at [476, 296] on button "Back" at bounding box center [481, 297] width 22 height 11
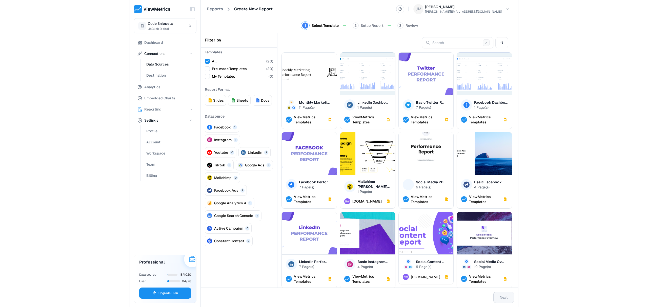
click at [162, 65] on span "Data Sources" at bounding box center [157, 64] width 23 height 6
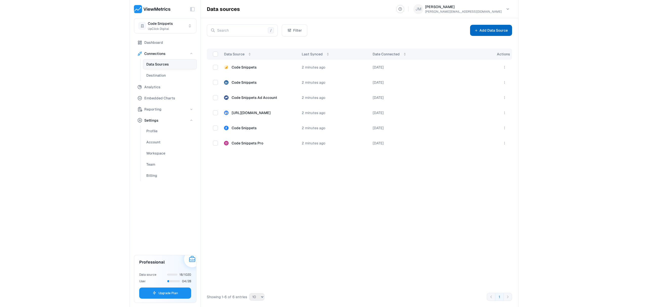
click at [484, 28] on button "Add Data Source" at bounding box center [491, 30] width 42 height 11
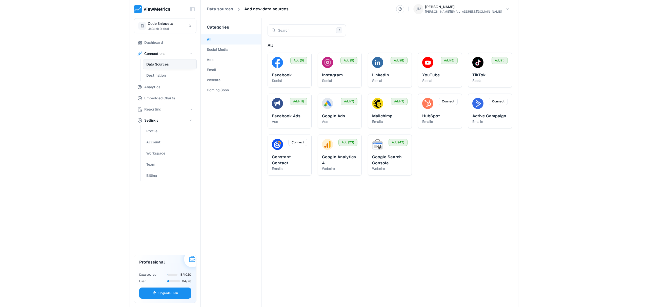
click at [237, 50] on button "Social Media" at bounding box center [231, 50] width 60 height 10
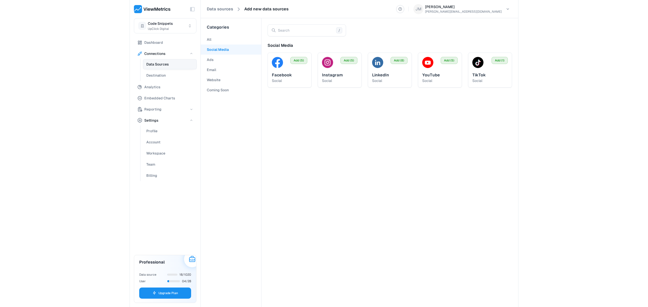
click at [238, 55] on button "Ads" at bounding box center [231, 60] width 60 height 10
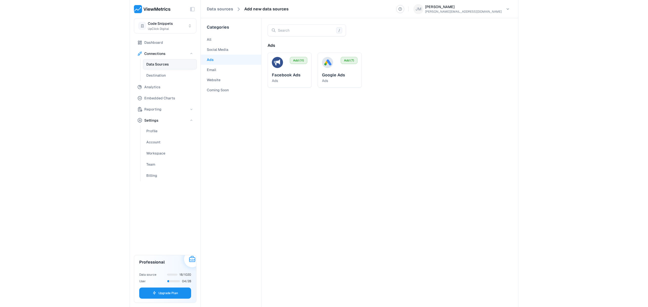
click at [234, 66] on button "Email" at bounding box center [231, 70] width 60 height 10
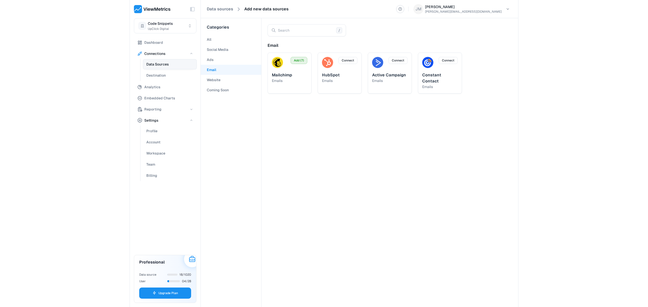
click at [233, 79] on button "Website" at bounding box center [231, 80] width 60 height 10
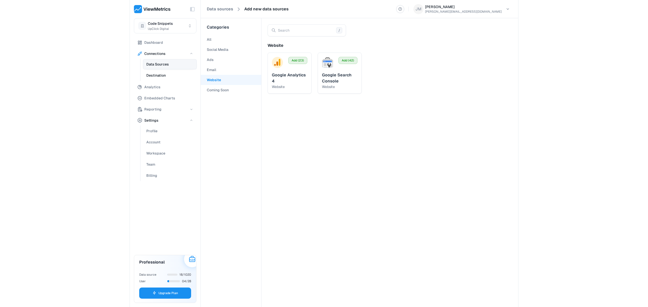
click at [163, 73] on span "Destination" at bounding box center [155, 75] width 19 height 6
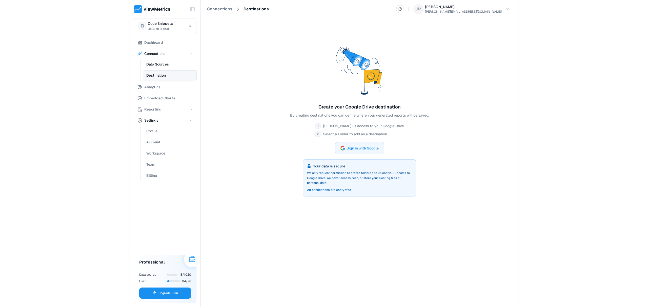
click at [154, 68] on button "Data Sources" at bounding box center [170, 64] width 54 height 10
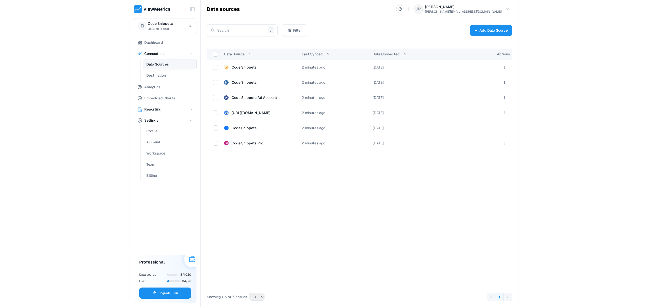
click at [156, 111] on span "Reporting" at bounding box center [152, 109] width 17 height 6
click at [153, 124] on button "Reports" at bounding box center [170, 120] width 54 height 10
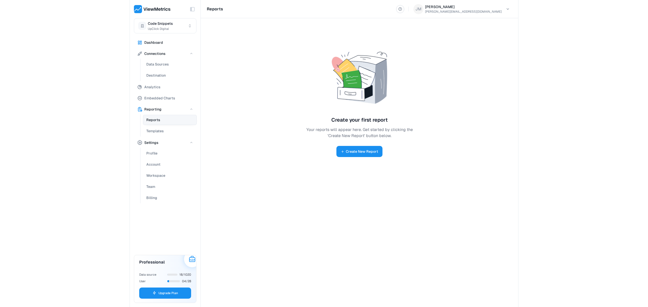
click at [168, 47] on button "Dashboard" at bounding box center [165, 42] width 63 height 10
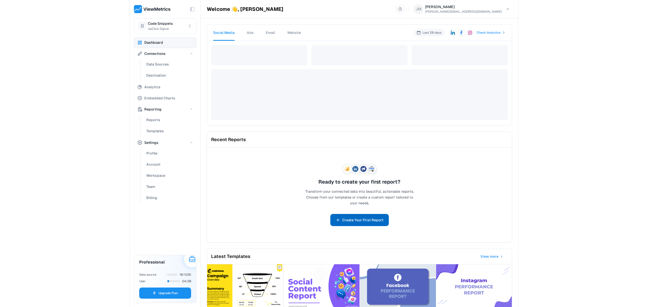
click at [377, 217] on button "Create Your First Report" at bounding box center [359, 220] width 58 height 12
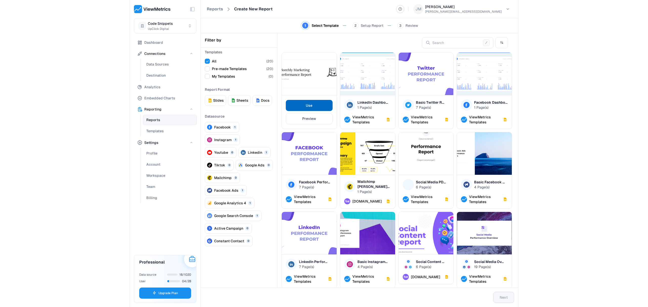
click at [300, 109] on button "Use" at bounding box center [309, 105] width 47 height 11
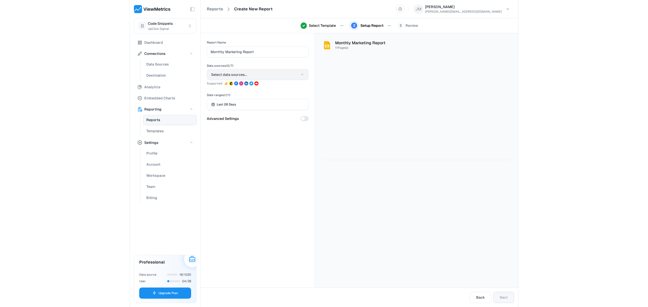
click at [249, 76] on button "Select data sources..." at bounding box center [258, 74] width 102 height 11
click at [246, 95] on div "Select All - 4" at bounding box center [260, 97] width 59 height 10
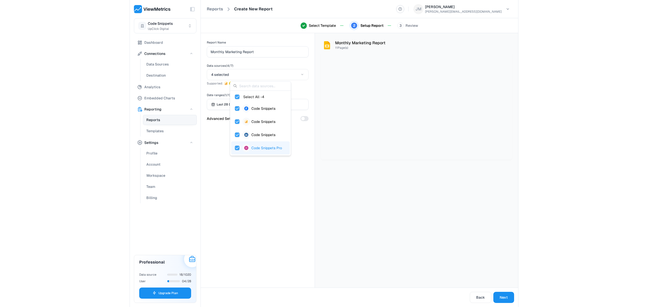
drag, startPoint x: 289, startPoint y: 218, endPoint x: 290, endPoint y: 172, distance: 46.6
click at [289, 218] on div "Report Name Monthly Marketing Report Data sources ( 4 / 7 ) 4 selected Supporte…" at bounding box center [258, 160] width 114 height 255
click at [301, 118] on div "button" at bounding box center [303, 119] width 4 height 4
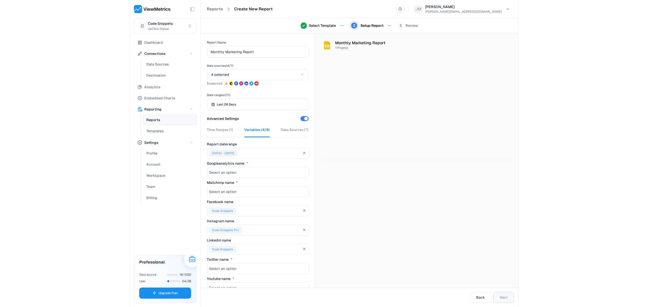
click at [259, 131] on div "Variables ( 4/8 )" at bounding box center [257, 129] width 26 height 5
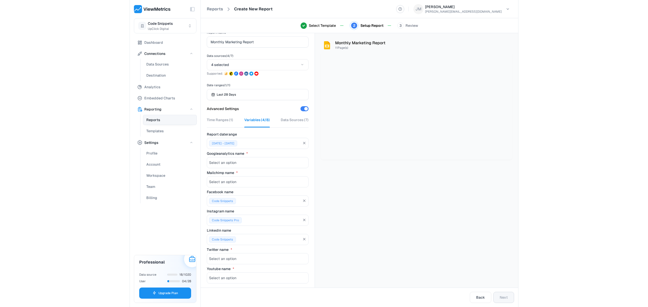
click at [296, 120] on div "Data Sources ( 7 )" at bounding box center [295, 119] width 28 height 5
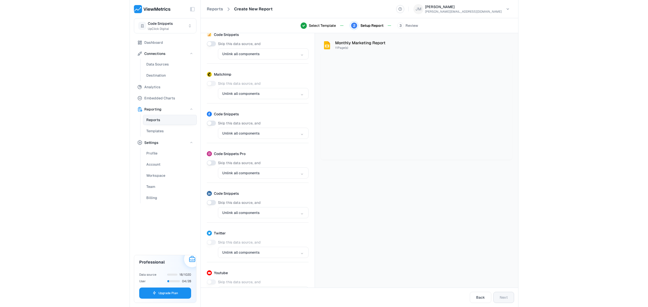
scroll to position [0, 0]
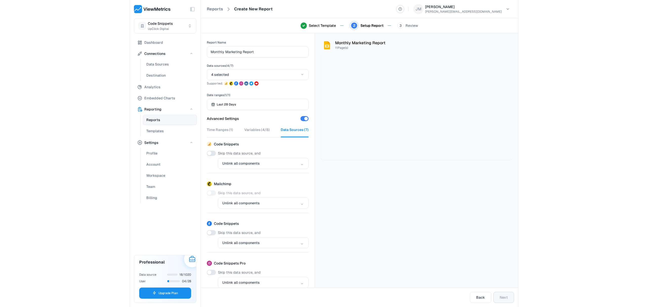
click at [304, 118] on div "button" at bounding box center [306, 119] width 4 height 4
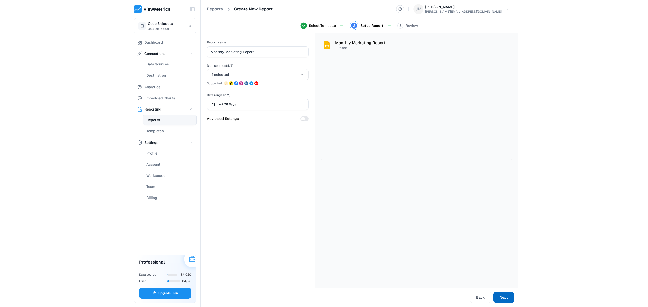
click at [505, 297] on span "Next" at bounding box center [504, 298] width 8 height 6
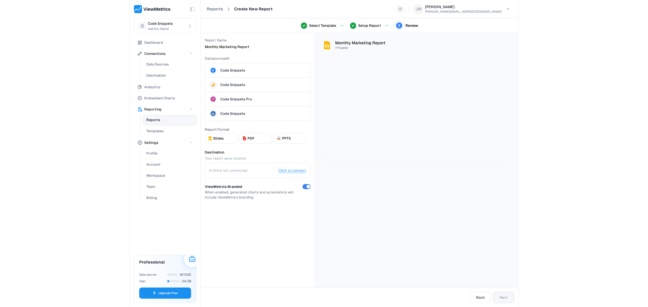
click at [288, 172] on span "Click to connect" at bounding box center [292, 170] width 28 height 5
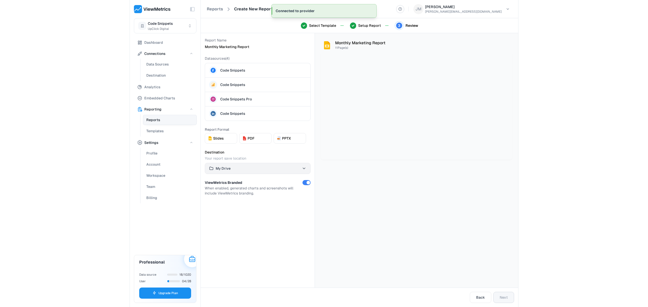
click at [235, 167] on html "Toggle Sidebar Code Snippets UpClick Digital Dashboard Connections Data Sources…" at bounding box center [324, 153] width 648 height 307
click at [228, 183] on span "My Drive" at bounding box center [224, 182] width 15 height 5
click at [303, 185] on div at bounding box center [306, 183] width 8 height 6
click at [305, 184] on button "button" at bounding box center [306, 182] width 8 height 5
click at [378, 195] on div "Monthly Marketing Report 11 Page(s)" at bounding box center [417, 160] width 204 height 255
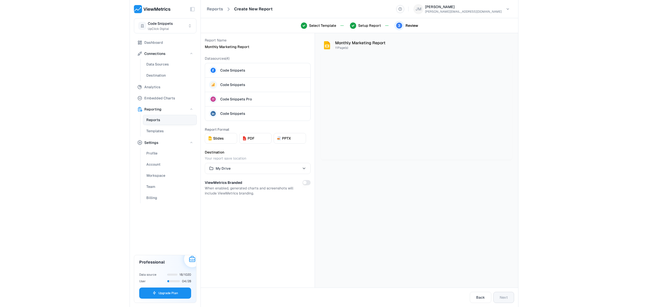
click at [309, 219] on div "Report Name Monthly Marketing Report Datasources ( 4 ) Code Snippets Code Snipp…" at bounding box center [258, 160] width 114 height 255
click at [225, 135] on button "Slides" at bounding box center [221, 138] width 32 height 11
click at [500, 298] on span "Next" at bounding box center [504, 298] width 8 height 6
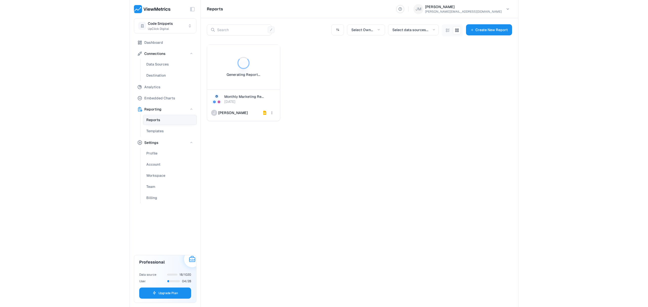
click at [265, 114] on icon at bounding box center [265, 113] width 2 height 1
click at [273, 113] on html "Toggle Sidebar Code Snippets UpClick Digital Dashboard Connections Data Sources…" at bounding box center [324, 153] width 648 height 307
click at [276, 119] on div "Copy Link" at bounding box center [272, 124] width 33 height 10
click at [230, 73] on p "Generating Report..." at bounding box center [244, 74] width 34 height 5
